Goal: Task Accomplishment & Management: Manage account settings

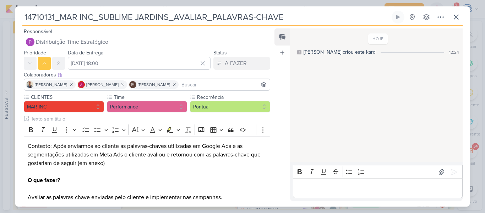
click at [463, 21] on div "14710131_MAR INC_SUBLIME JARDINS_AVALIAR_PALAVRAS-CHAVE Criado por mim nenhum g…" at bounding box center [242, 109] width 455 height 196
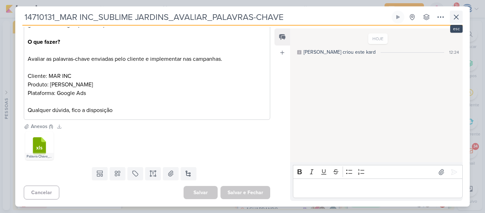
scroll to position [49, 0]
click at [453, 16] on icon at bounding box center [456, 17] width 9 height 9
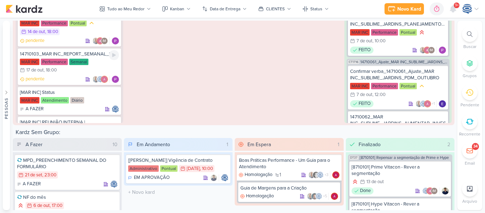
scroll to position [318, 0]
click at [104, 62] on div "MAR INC Performance Semanal 17/10 [DATE] 18:00" at bounding box center [69, 67] width 99 height 16
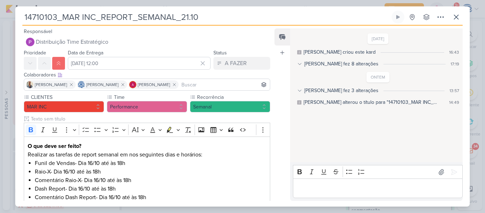
click at [300, 89] on icon at bounding box center [299, 90] width 5 height 5
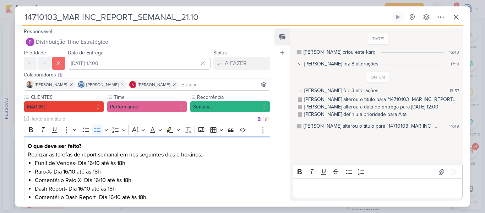
click at [225, 166] on li "Funil de Vendas- Dia 16/10 até às 18h" at bounding box center [151, 163] width 232 height 9
click at [73, 62] on input "[DATE] 12:00" at bounding box center [139, 63] width 143 height 13
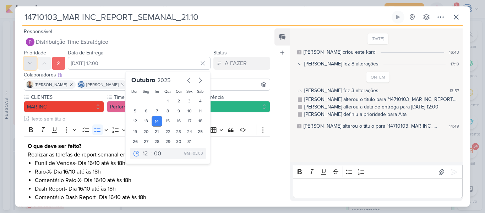
click at [33, 63] on icon at bounding box center [30, 63] width 6 height 6
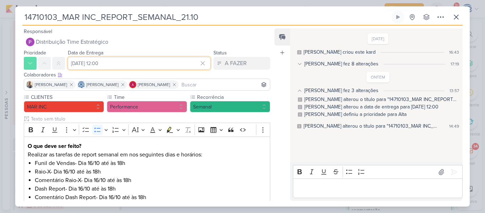
click at [87, 64] on input "[DATE] 12:00" at bounding box center [139, 63] width 143 height 13
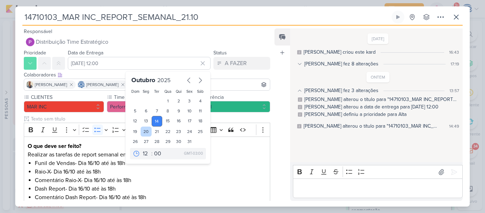
click at [142, 133] on div "20" at bounding box center [146, 131] width 11 height 10
type input "[DATE] 12:00"
click at [141, 151] on select "00 01 02 03 04 05 06 07 08 09 10 11 12 13 14 15 16 17 18 19 20 21 22 23" at bounding box center [146, 153] width 10 height 9
select select "18"
click at [141, 149] on select "00 01 02 03 04 05 06 07 08 09 10 11 12 13 14 15 16 17 18 19 20 21 22 23" at bounding box center [146, 153] width 10 height 9
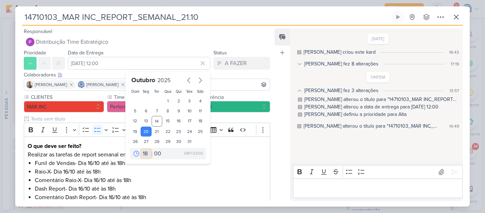
type input "[DATE] 18:00"
click at [154, 173] on li "Raio-X- Dia 16/10 até às 18h" at bounding box center [151, 171] width 232 height 9
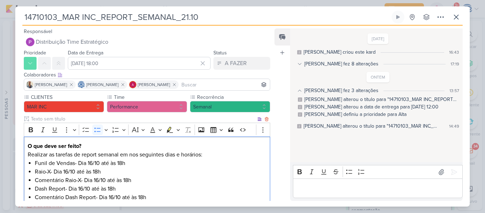
click at [92, 162] on li "Funil de Vendas- Dia 16/10 até às 18h" at bounding box center [151, 163] width 232 height 9
click at [92, 162] on li "Funil de Vendas- Dia 20/10 até às 18h" at bounding box center [151, 163] width 232 height 9
click at [68, 172] on li "Raio-X- Dia 16/10 até às 18h" at bounding box center [151, 171] width 232 height 9
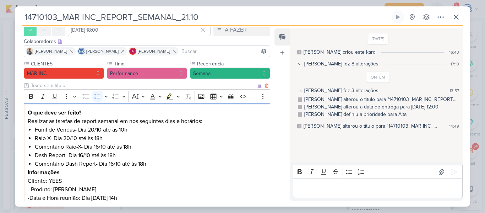
scroll to position [42, 0]
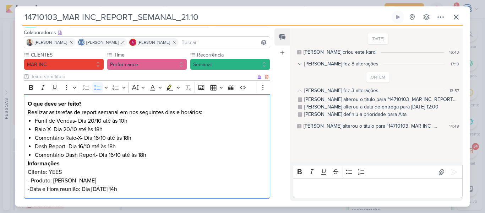
click at [100, 137] on li "Comentário Raio-X- Dia 16/10 até às 18h" at bounding box center [151, 138] width 232 height 9
click at [82, 145] on li "Dash Report- Dia 16/10 até às 18h" at bounding box center [151, 146] width 232 height 9
drag, startPoint x: 69, startPoint y: 169, endPoint x: 47, endPoint y: 172, distance: 21.5
click at [47, 172] on p "Cliente: YEES" at bounding box center [147, 172] width 239 height 9
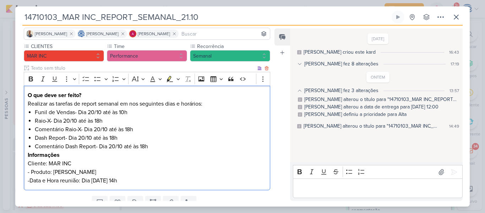
scroll to position [53, 0]
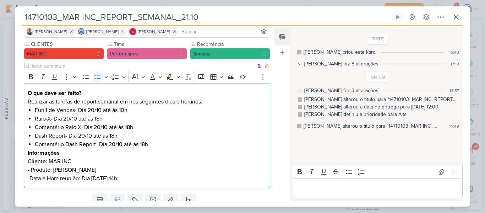
click at [159, 145] on li "Comentário Dash Report- Dia 20/10 até às 18h" at bounding box center [151, 144] width 232 height 9
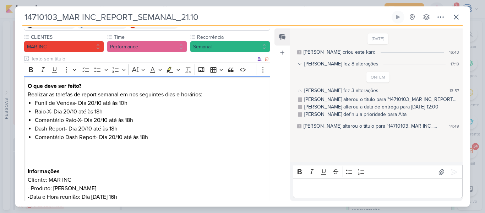
scroll to position [69, 0]
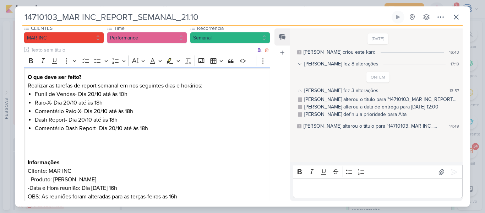
click at [132, 196] on p "-Data e Hora reunião: Dia [DATE] 16h OBS: As reuniões foram alteradas para as t…" at bounding box center [147, 192] width 239 height 17
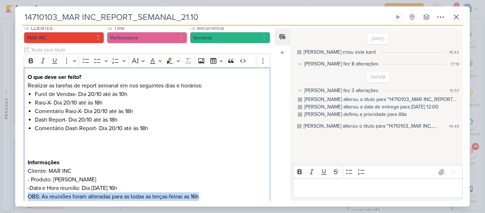
scroll to position [114, 0]
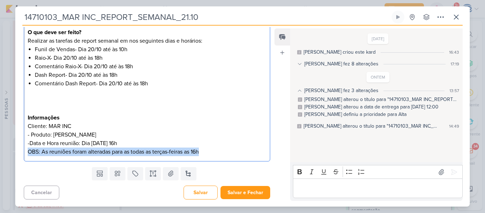
drag, startPoint x: 202, startPoint y: 197, endPoint x: 1, endPoint y: 178, distance: 201.9
click at [1, 178] on div "14710103_MAR INC_REPORT_SEMANAL_21.10 Criado por [PERSON_NAME]" at bounding box center [242, 106] width 485 height 213
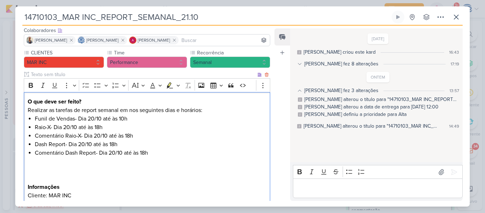
scroll to position [37, 0]
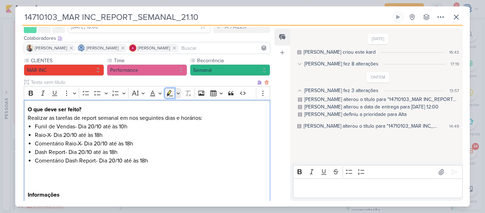
click at [170, 93] on icon "Editor toolbar" at bounding box center [170, 93] width 6 height 6
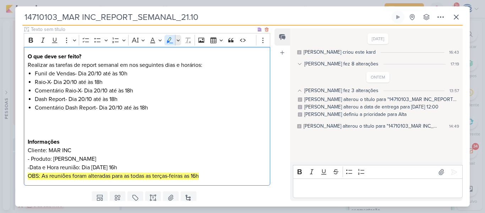
scroll to position [90, 0]
click at [42, 121] on li "Comentário Dash Report- Dia 20/10 até às 18h" at bounding box center [151, 120] width 232 height 34
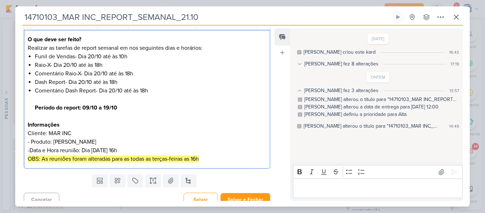
scroll to position [114, 0]
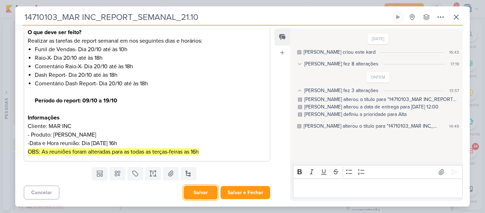
click at [195, 191] on button "Salvar" at bounding box center [201, 192] width 34 height 14
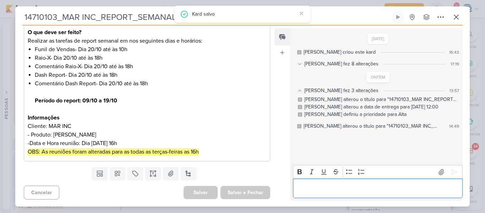
click at [334, 185] on p "Editor editing area: main" at bounding box center [377, 188] width 162 height 9
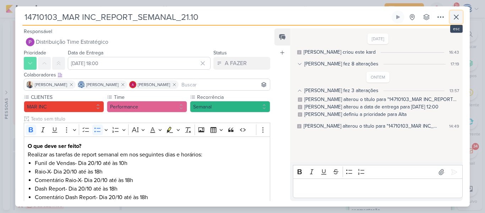
click at [451, 18] on button at bounding box center [456, 17] width 13 height 13
